Goal: Find specific page/section: Find specific page/section

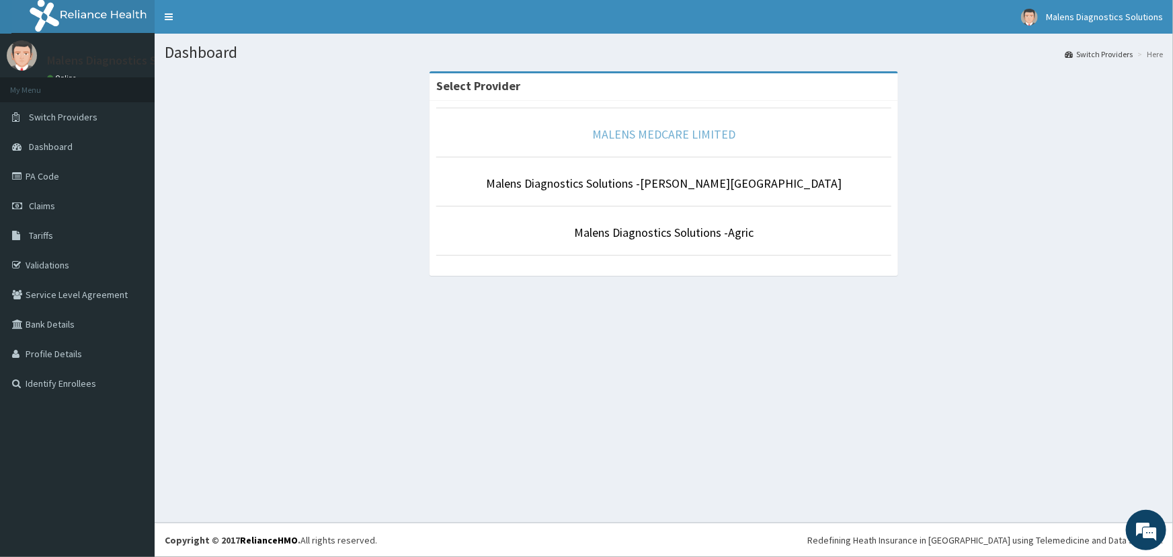
drag, startPoint x: 670, startPoint y: 140, endPoint x: 608, endPoint y: 154, distance: 63.4
click at [670, 140] on link "MALENS MEDCARE LIMITED" at bounding box center [663, 133] width 143 height 15
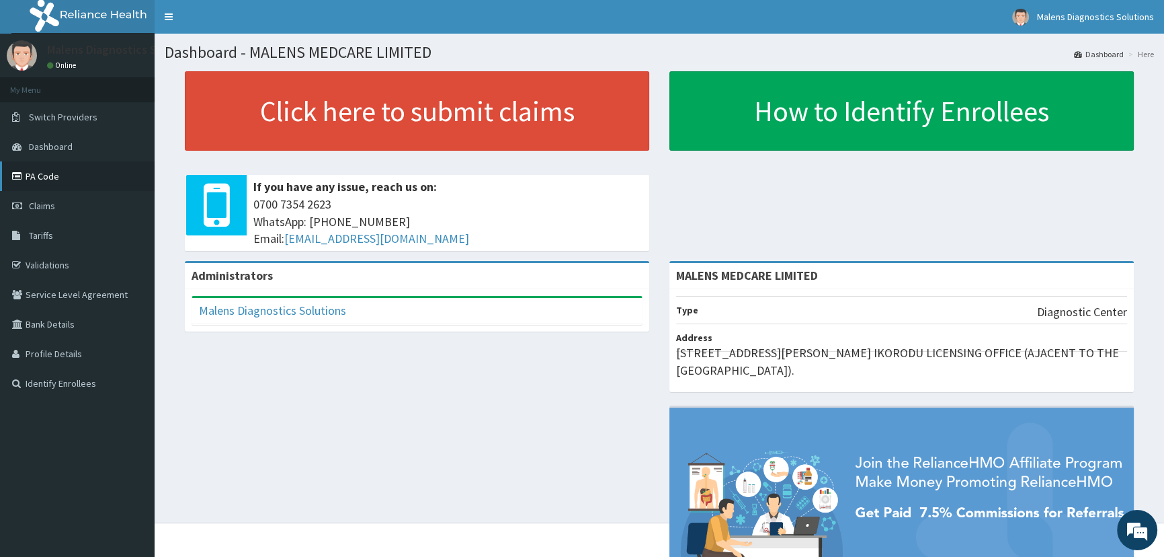
click at [51, 176] on link "PA Code" at bounding box center [77, 176] width 155 height 30
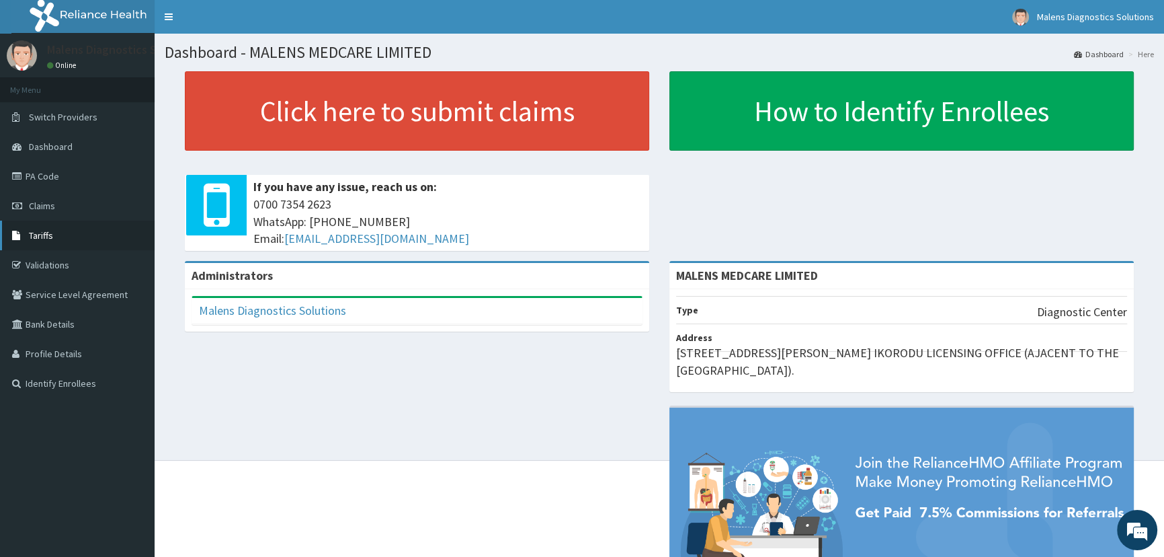
click at [38, 239] on span "Tariffs" at bounding box center [41, 235] width 24 height 12
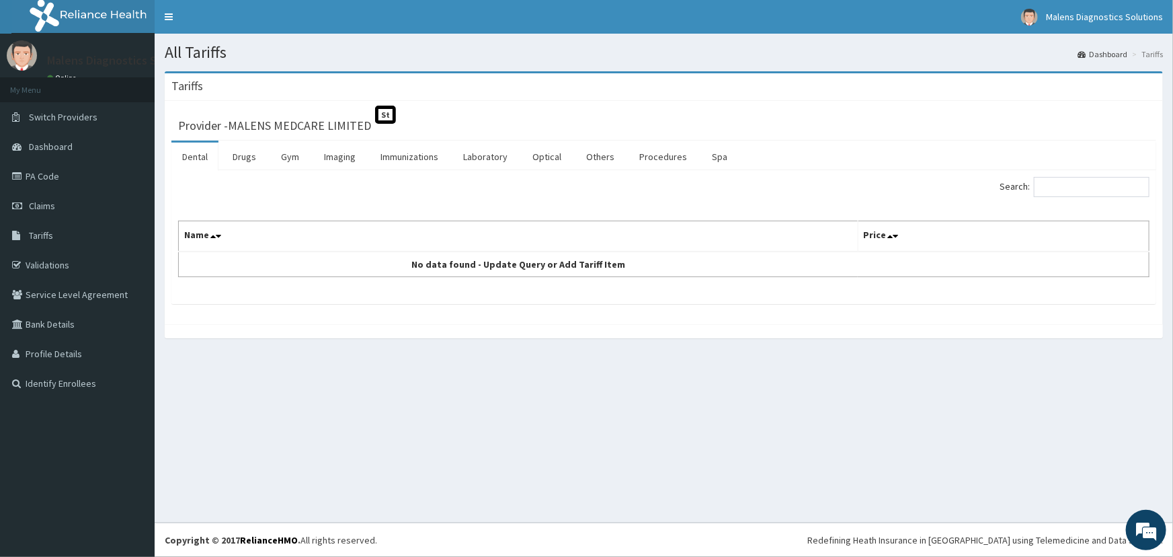
drag, startPoint x: 473, startPoint y: 159, endPoint x: 562, endPoint y: 175, distance: 90.7
click at [473, 159] on link "Laboratory" at bounding box center [485, 157] width 66 height 28
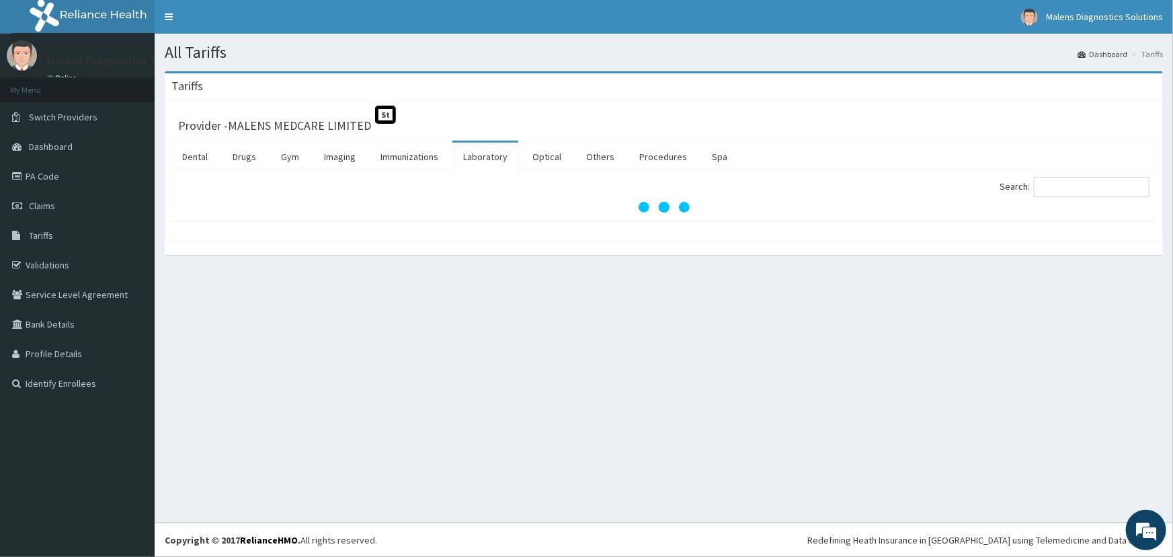
click at [1043, 188] on label "Search:" at bounding box center [1075, 187] width 150 height 20
click at [1043, 188] on input "Search:" at bounding box center [1092, 187] width 116 height 20
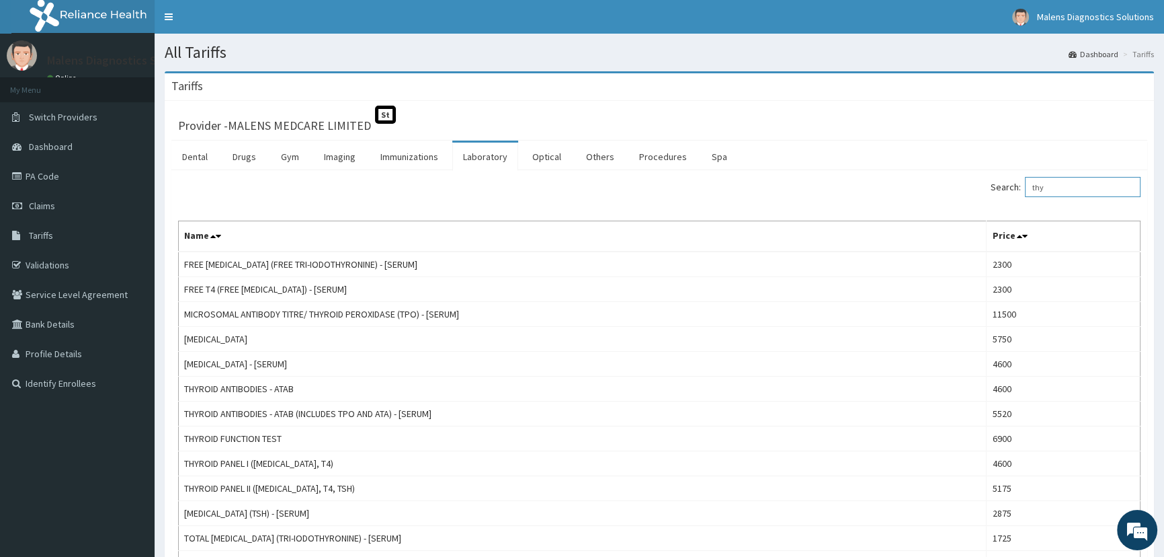
type input "thy"
